Goal: Navigation & Orientation: Find specific page/section

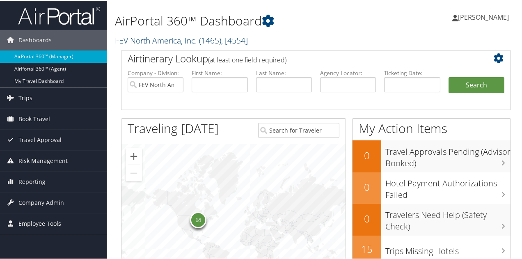
click at [193, 38] on link "FEV North America, Inc. ( 1465 ) , [ 4554 ]" at bounding box center [181, 39] width 133 height 11
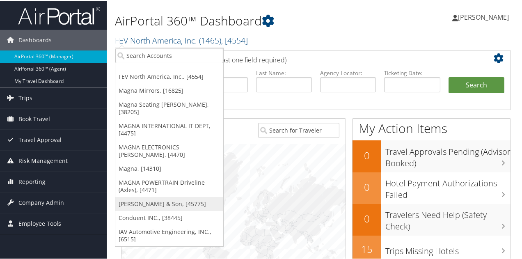
click at [167, 196] on link "[PERSON_NAME] & Son, [45775]" at bounding box center [169, 203] width 108 height 14
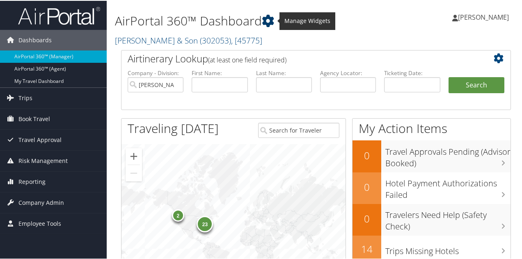
click at [267, 17] on icon at bounding box center [268, 20] width 12 height 12
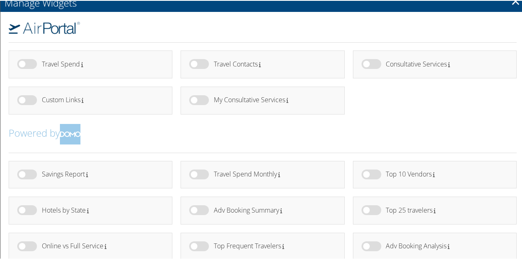
scroll to position [46, 0]
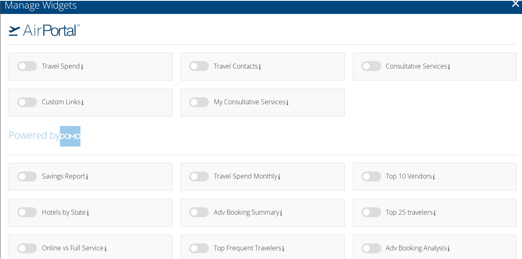
click at [30, 66] on label at bounding box center [27, 65] width 20 height 10
click at [27, 66] on input "checkbox" at bounding box center [23, 66] width 5 height 5
click at [30, 66] on label at bounding box center [27, 65] width 20 height 10
click at [27, 66] on input "checkbox" at bounding box center [23, 66] width 5 height 5
checkbox input "false"
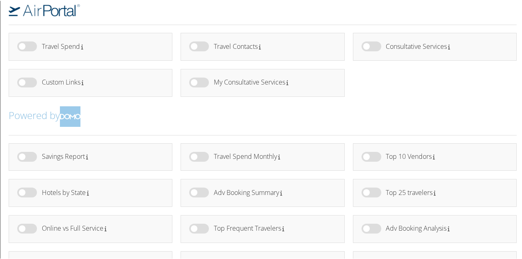
scroll to position [0, 0]
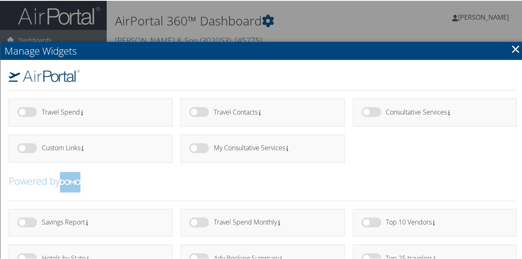
click at [513, 46] on link "×" at bounding box center [515, 48] width 9 height 16
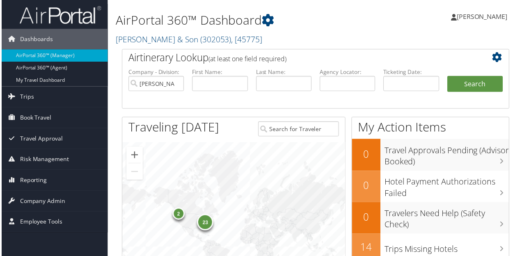
click at [226, 233] on div "23 2" at bounding box center [233, 230] width 224 height 174
click at [26, 92] on span "Trips" at bounding box center [25, 97] width 14 height 21
click at [26, 98] on span "Trips" at bounding box center [25, 97] width 14 height 21
click at [18, 95] on span "Trips" at bounding box center [25, 97] width 14 height 21
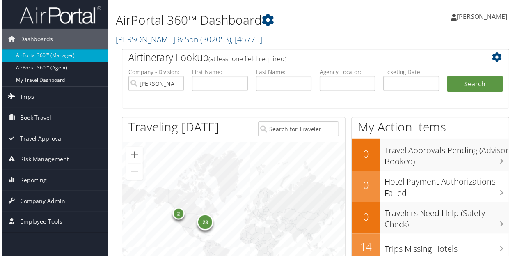
click at [18, 95] on span "Trips" at bounding box center [25, 97] width 14 height 21
click at [26, 100] on span "Trips" at bounding box center [25, 97] width 14 height 21
click at [24, 92] on span "Trips" at bounding box center [25, 97] width 14 height 21
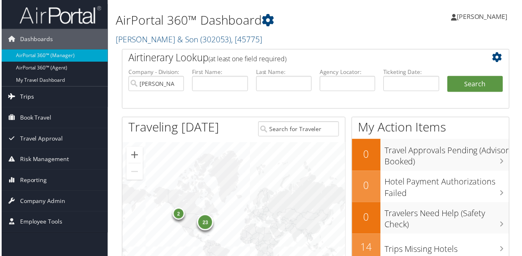
click at [24, 92] on span "Trips" at bounding box center [25, 97] width 14 height 21
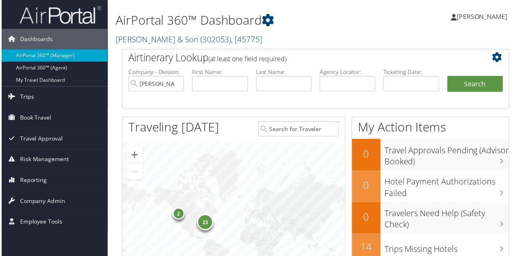
click at [24, 92] on span "Trips" at bounding box center [25, 97] width 14 height 21
click at [21, 96] on span "Trips" at bounding box center [25, 97] width 14 height 21
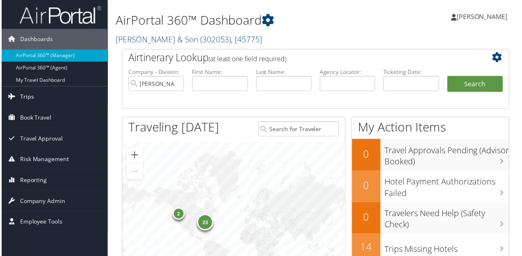
click at [21, 96] on span "Trips" at bounding box center [25, 97] width 14 height 21
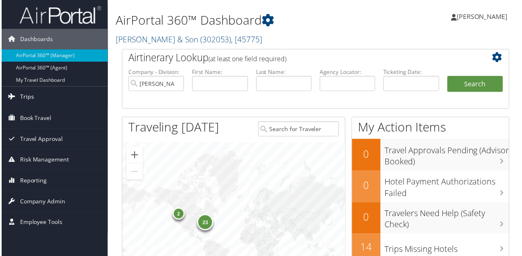
click at [21, 96] on span "Trips" at bounding box center [25, 97] width 14 height 21
click at [8, 99] on icon at bounding box center [10, 97] width 12 height 12
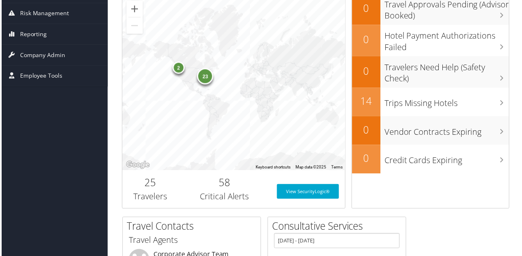
scroll to position [149, 0]
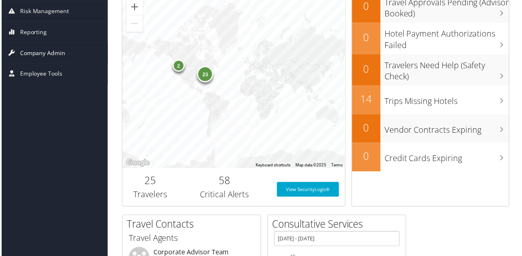
click at [41, 55] on span "Company Admin" at bounding box center [41, 53] width 46 height 21
click at [46, 51] on span "Company Admin" at bounding box center [41, 53] width 46 height 21
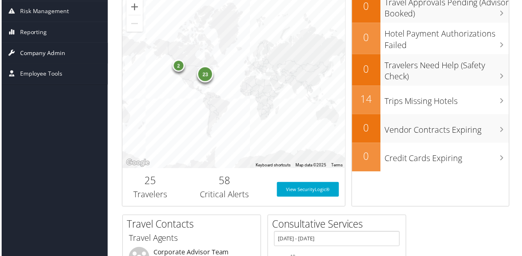
click at [46, 51] on span "Company Admin" at bounding box center [41, 53] width 46 height 21
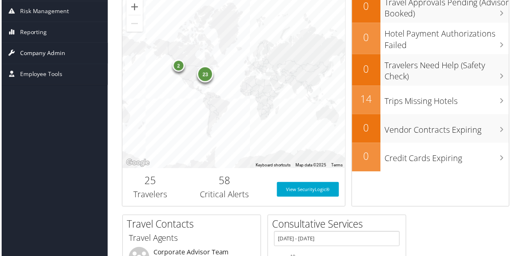
click at [46, 51] on span "Company Admin" at bounding box center [41, 53] width 46 height 21
click at [43, 68] on span "Employee Tools" at bounding box center [39, 74] width 43 height 21
click at [49, 54] on span "Company Admin" at bounding box center [41, 53] width 46 height 21
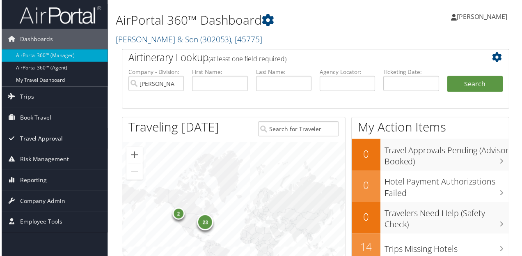
click at [32, 138] on span "Travel Approval" at bounding box center [39, 139] width 43 height 21
click at [32, 177] on span "Reporting" at bounding box center [31, 181] width 27 height 21
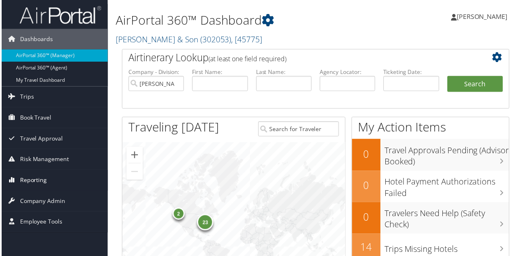
click at [32, 177] on span "Reporting" at bounding box center [31, 181] width 27 height 21
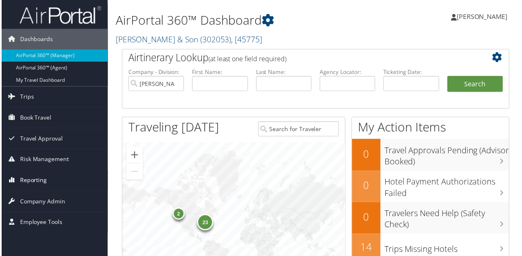
click at [32, 177] on span "Reporting" at bounding box center [31, 181] width 27 height 21
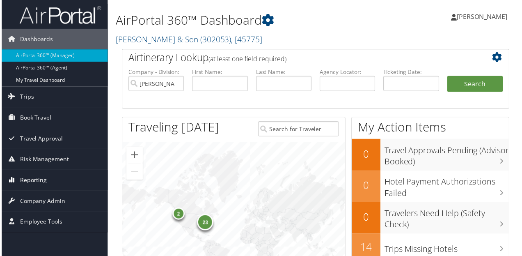
click at [32, 177] on span "Reporting" at bounding box center [31, 181] width 27 height 21
click at [162, 39] on link "CH Guenther & Son ( 302053 ) , [ 45775 ]" at bounding box center [188, 39] width 147 height 11
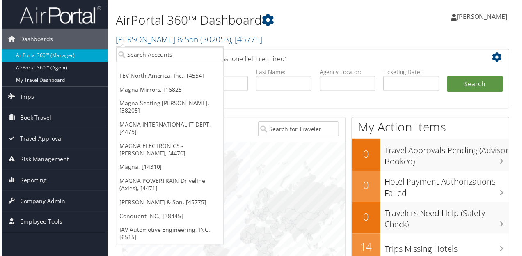
click at [279, 37] on h2 "CH Guenther & Son ( 302053 ) , [ 45775 ]" at bounding box center [249, 39] width 268 height 14
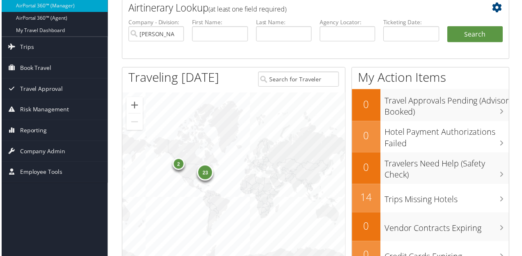
scroll to position [0, 0]
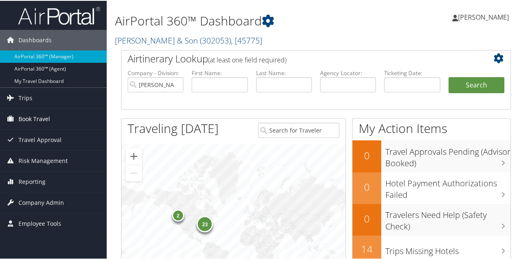
click at [48, 119] on span "Book Travel" at bounding box center [34, 118] width 32 height 21
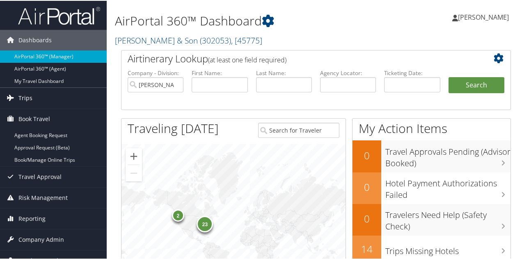
click at [27, 101] on span "Trips" at bounding box center [25, 97] width 14 height 21
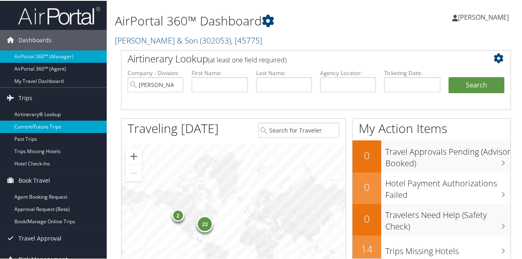
click at [30, 123] on link "Current/Future Trips" at bounding box center [53, 126] width 107 height 12
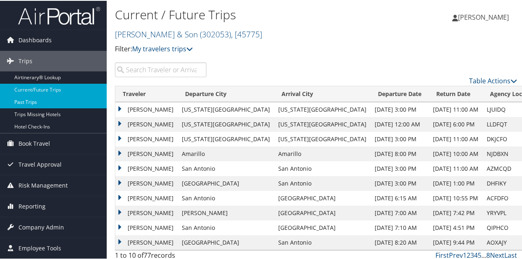
click at [35, 105] on link "Past Trips" at bounding box center [53, 101] width 107 height 12
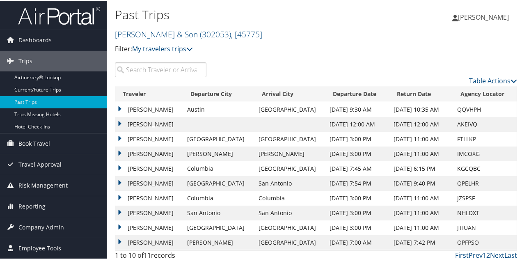
scroll to position [4, 0]
